Goal: Information Seeking & Learning: Learn about a topic

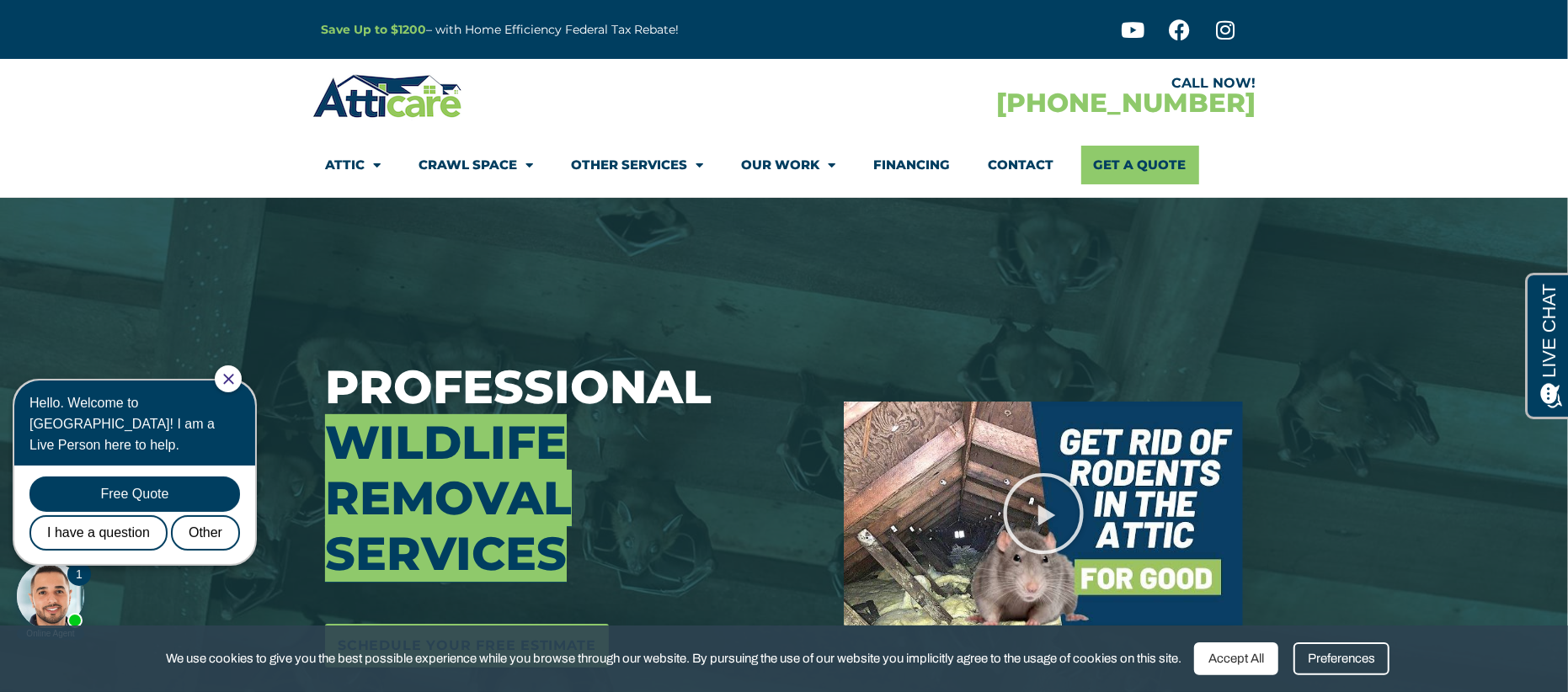
click at [656, 166] on link "Other Services" at bounding box center [637, 165] width 132 height 39
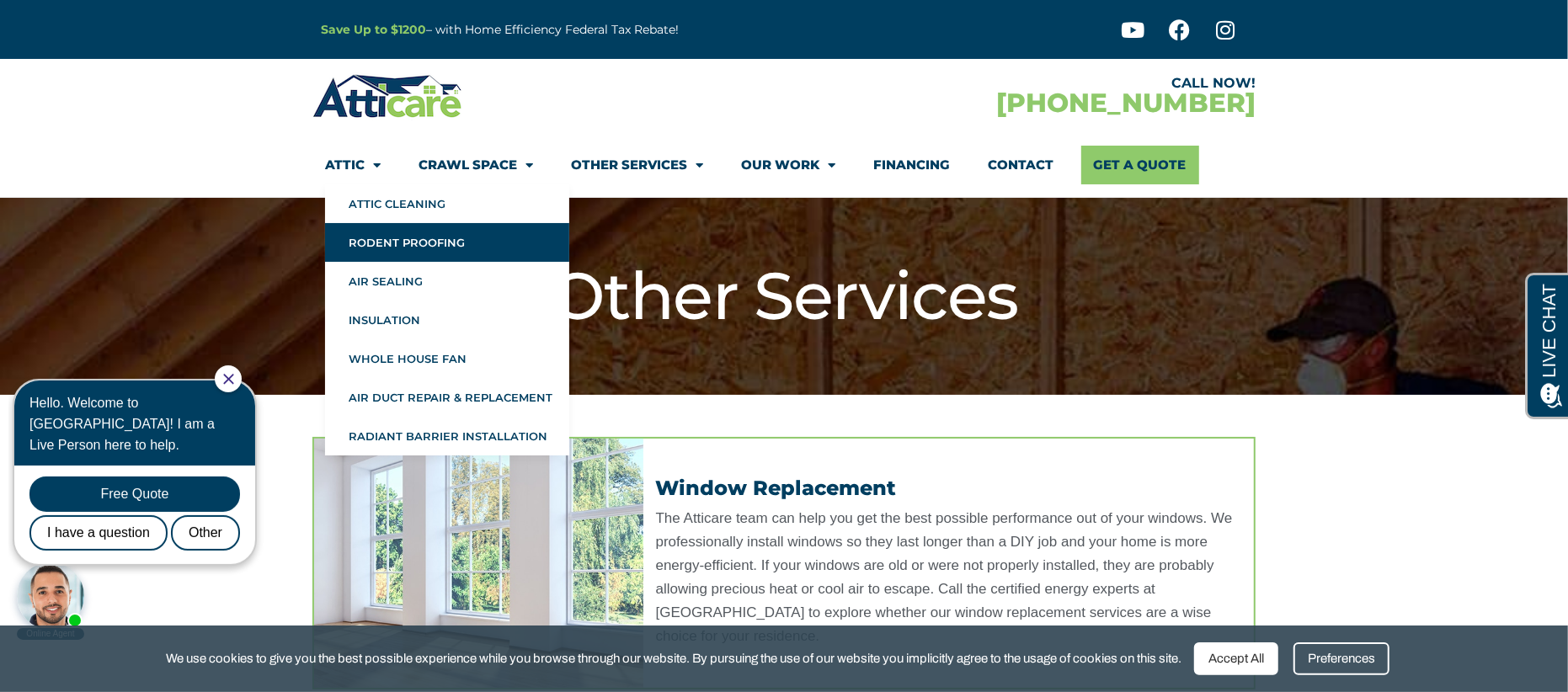
click at [426, 251] on link "Rodent Proofing" at bounding box center [448, 242] width 244 height 39
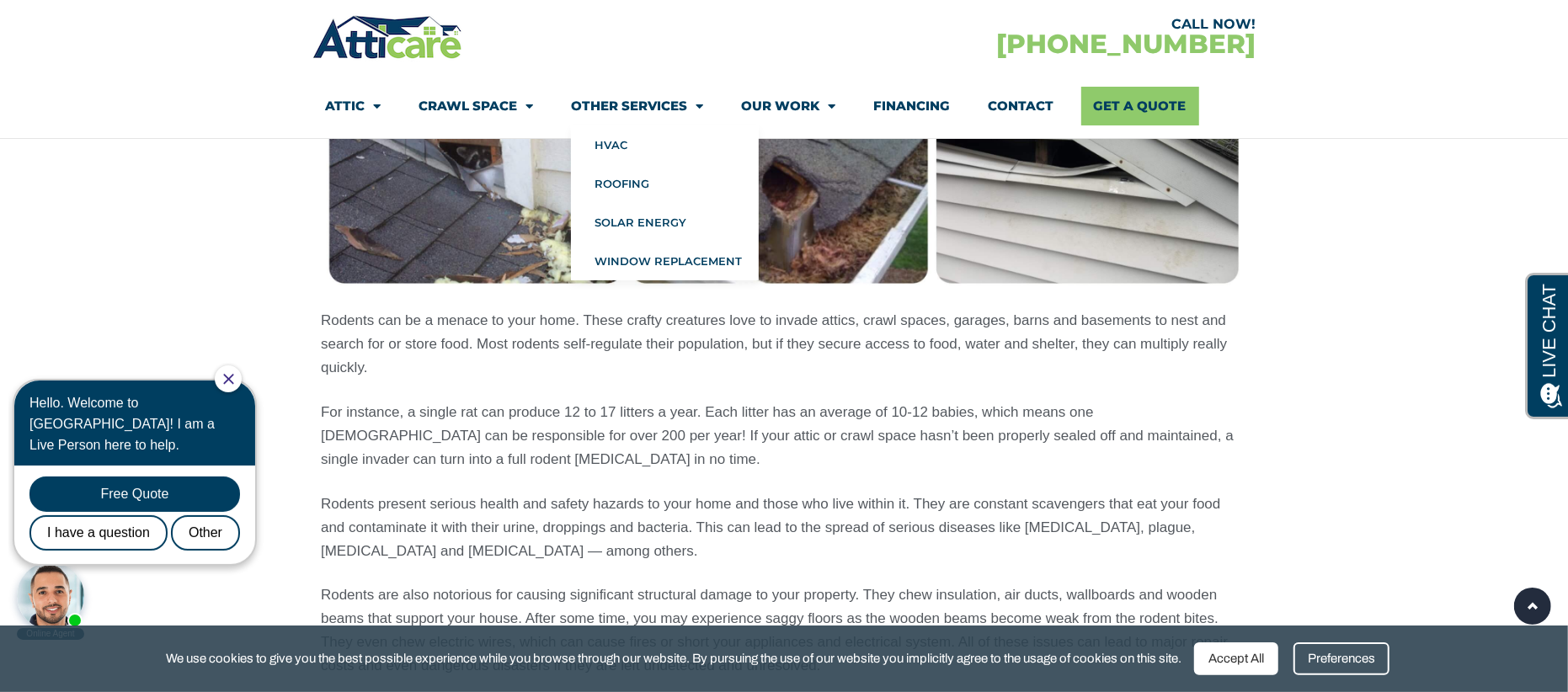
scroll to position [1368, 0]
